Goal: Task Accomplishment & Management: Use online tool/utility

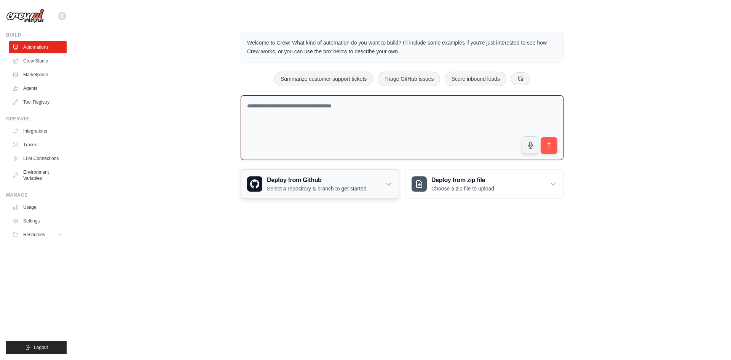
click at [384, 179] on div "Deploy from Github Select a repository & branch to get started." at bounding box center [320, 183] width 158 height 29
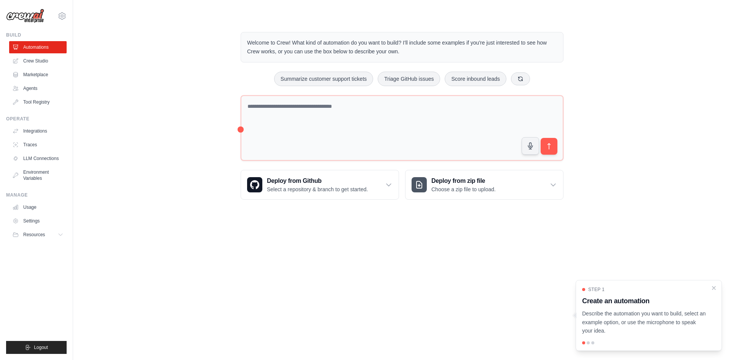
click at [587, 344] on div at bounding box center [588, 342] width 3 height 3
click at [614, 312] on p "Describe the automation you want to build, select an example option, or use the…" at bounding box center [644, 322] width 124 height 26
click at [609, 300] on h3 "Create an automation" at bounding box center [644, 300] width 124 height 11
click at [27, 100] on link "Tool Registry" at bounding box center [38, 102] width 57 height 12
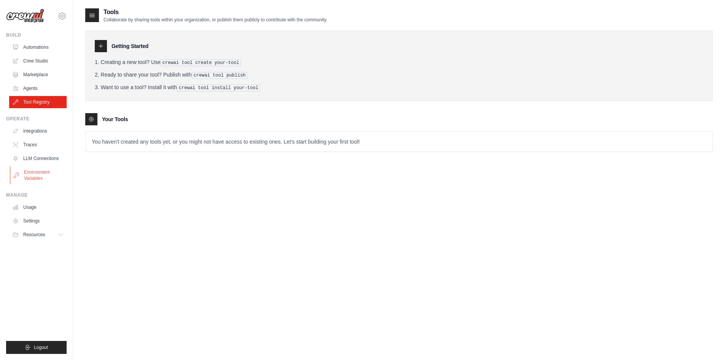
click at [35, 178] on link "Environment Variables" at bounding box center [38, 175] width 57 height 18
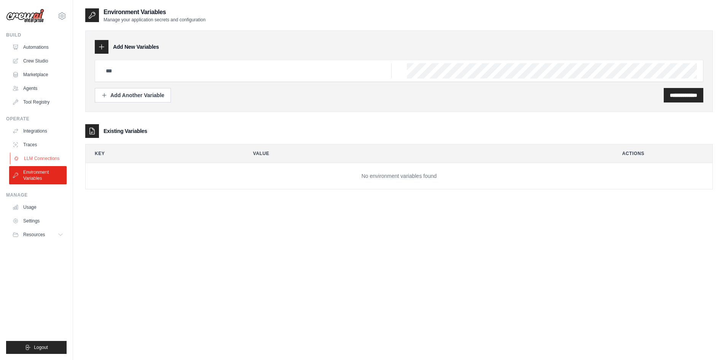
click at [31, 164] on link "LLM Connections" at bounding box center [38, 158] width 57 height 12
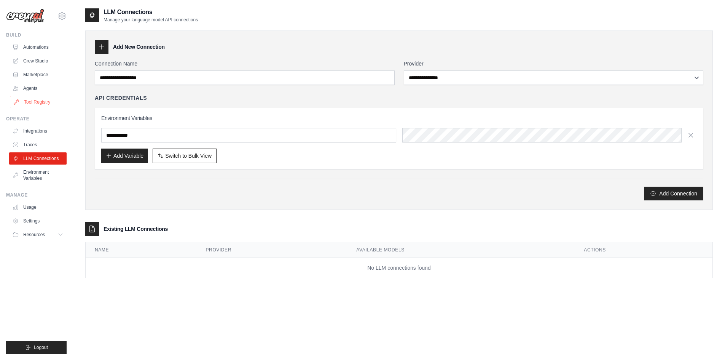
click at [41, 100] on link "Tool Registry" at bounding box center [38, 102] width 57 height 12
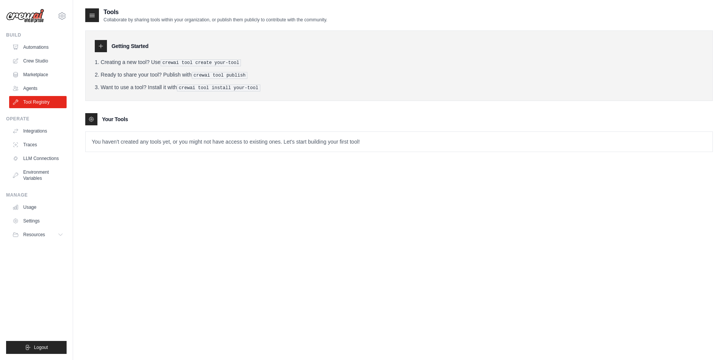
click at [104, 137] on p "You haven't created any tools yet, or you might not have access to existing one…" at bounding box center [399, 142] width 627 height 20
click at [102, 46] on icon at bounding box center [101, 46] width 4 height 4
click at [138, 45] on h3 "Getting Started" at bounding box center [130, 46] width 37 height 8
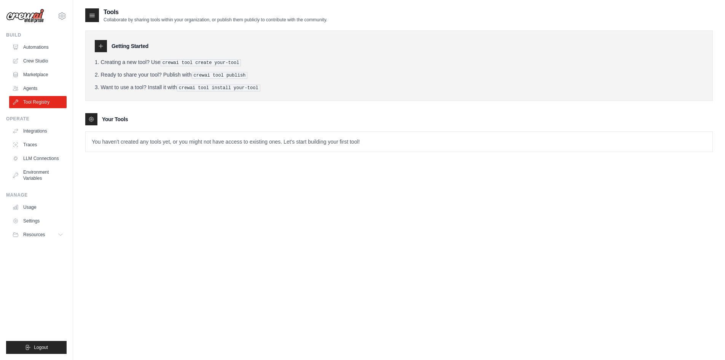
click at [187, 64] on pre "crewai tool create your-tool" at bounding box center [201, 62] width 81 height 7
click at [134, 59] on li "Creating a new tool? Use crewai tool create your-tool" at bounding box center [399, 62] width 609 height 8
click at [28, 86] on link "Agents" at bounding box center [38, 88] width 57 height 12
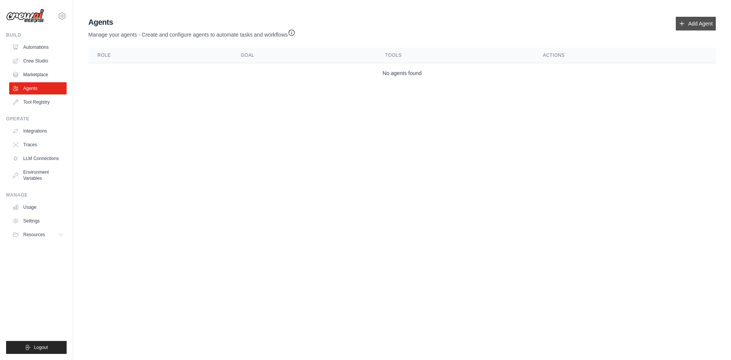
click at [698, 28] on link "Add Agent" at bounding box center [696, 24] width 40 height 14
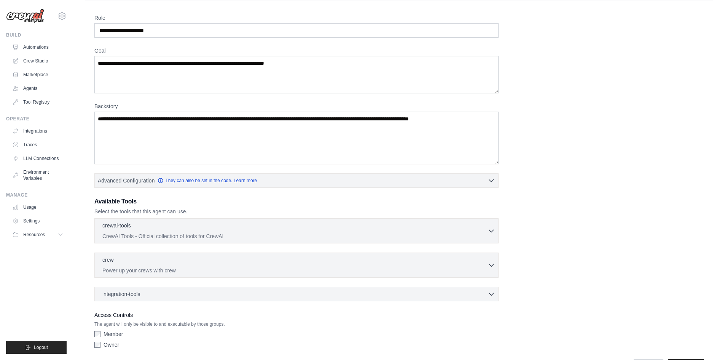
scroll to position [49, 0]
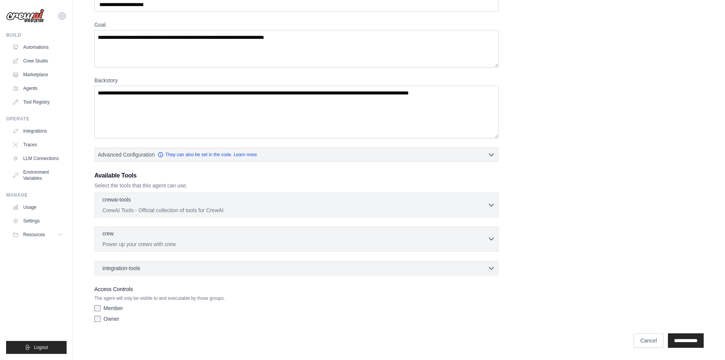
click at [491, 234] on button "crew 0 selected Power up your crews with crew" at bounding box center [296, 239] width 397 height 18
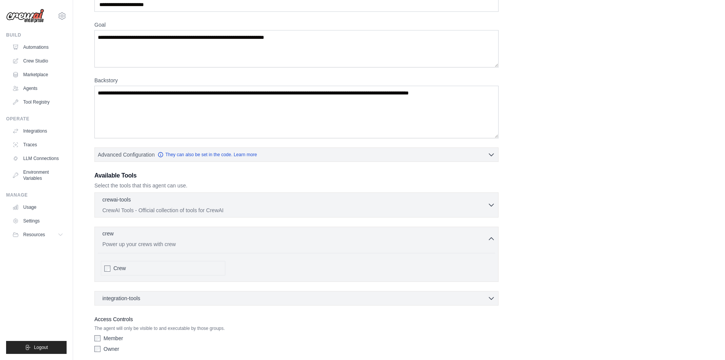
click at [491, 234] on button "crew 0 selected Power up your crews with crew" at bounding box center [296, 239] width 397 height 18
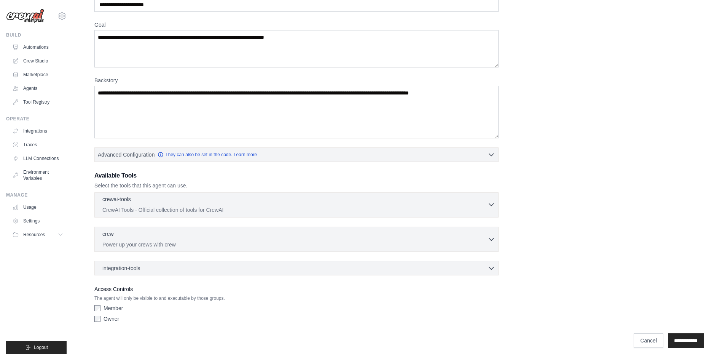
click at [468, 203] on div "crewai-tools 0 selected" at bounding box center [294, 199] width 385 height 9
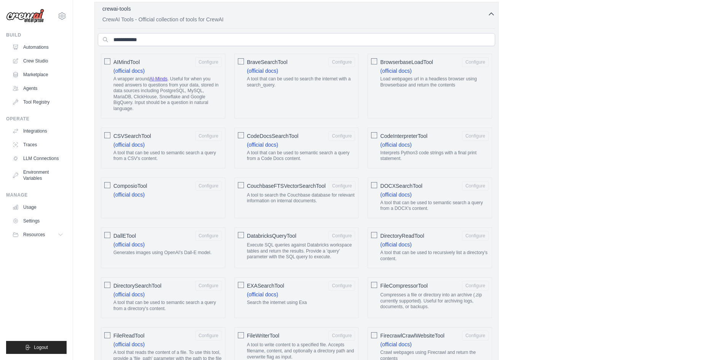
scroll to position [277, 0]
